Goal: Navigation & Orientation: Find specific page/section

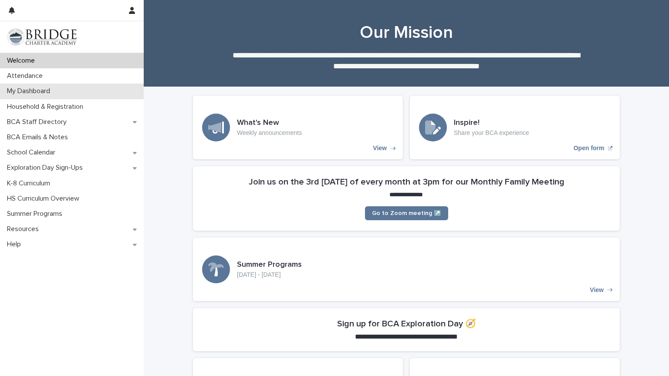
click at [43, 88] on p "My Dashboard" at bounding box center [30, 91] width 54 height 8
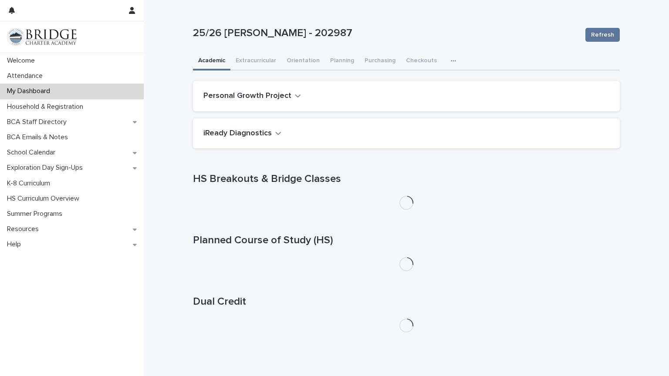
click at [451, 61] on icon "button" at bounding box center [453, 61] width 5 height 6
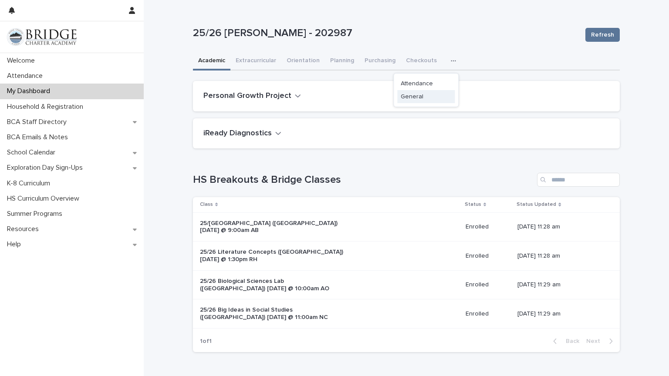
click at [422, 97] on span "General" at bounding box center [412, 97] width 23 height 6
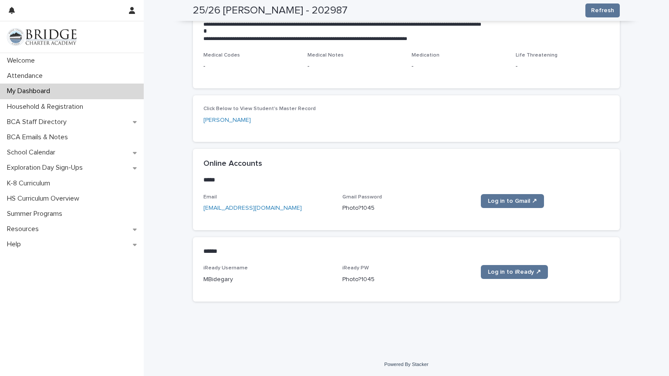
scroll to position [282, 0]
drag, startPoint x: 343, startPoint y: 281, endPoint x: 379, endPoint y: 281, distance: 35.7
click at [379, 281] on p "Photo?1045" at bounding box center [406, 280] width 129 height 9
